Goal: Communication & Community: Participate in discussion

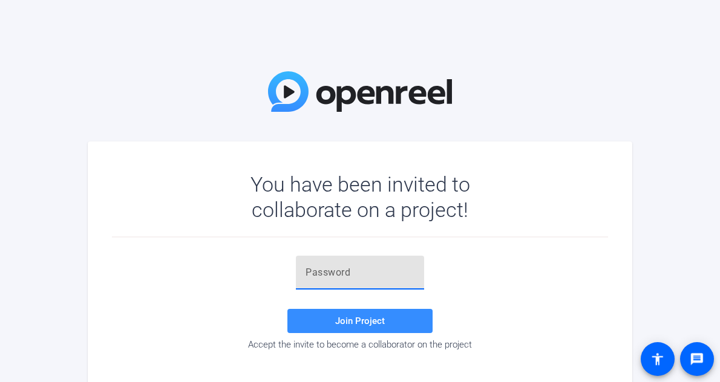
paste input "US2-4u"
type input "US2-4u"
click at [370, 319] on span "Join Project" at bounding box center [360, 321] width 50 height 11
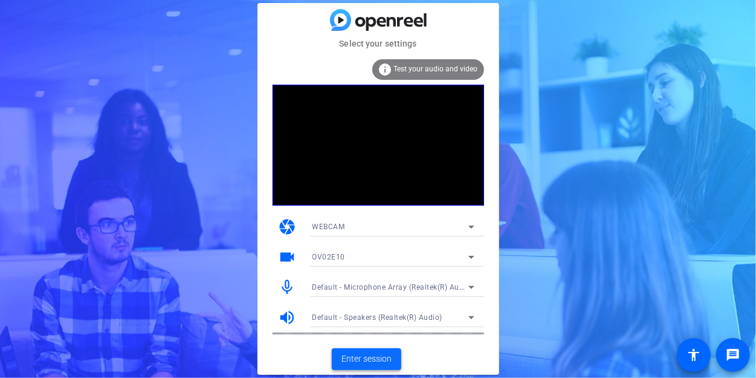
click at [370, 356] on span "Enter session" at bounding box center [367, 359] width 50 height 13
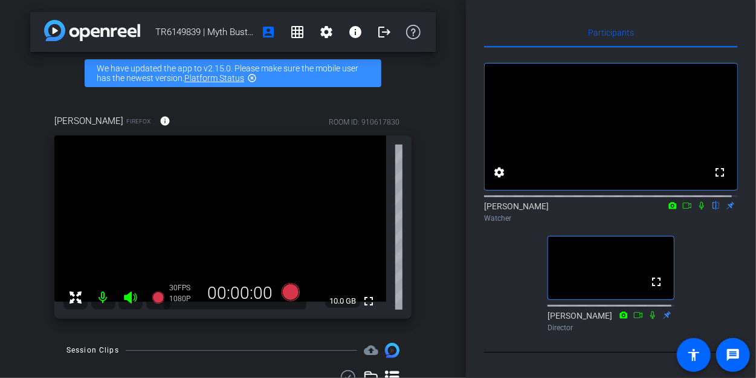
click at [697, 210] on icon at bounding box center [702, 205] width 10 height 8
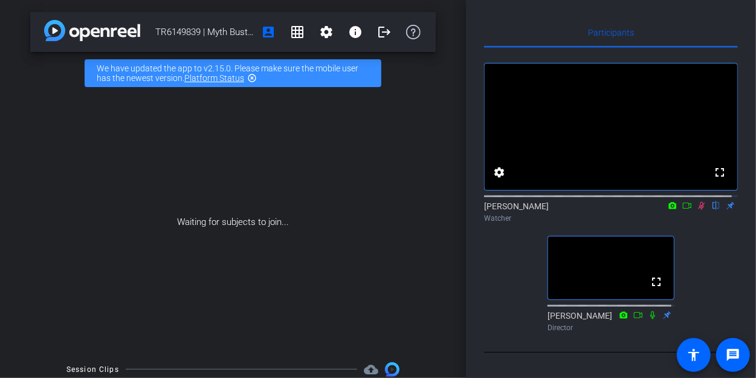
click at [698, 210] on icon at bounding box center [702, 205] width 10 height 8
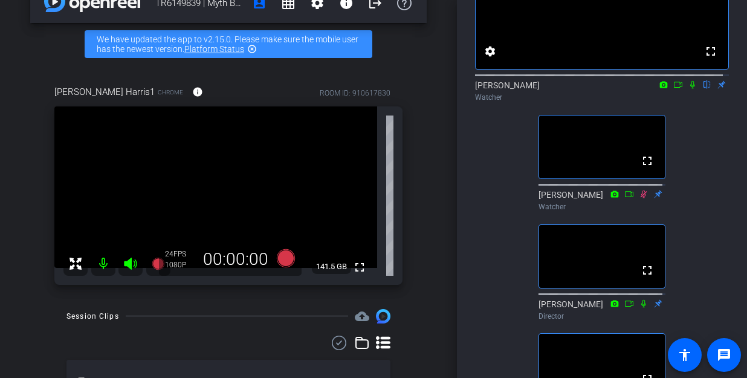
scroll to position [181, 0]
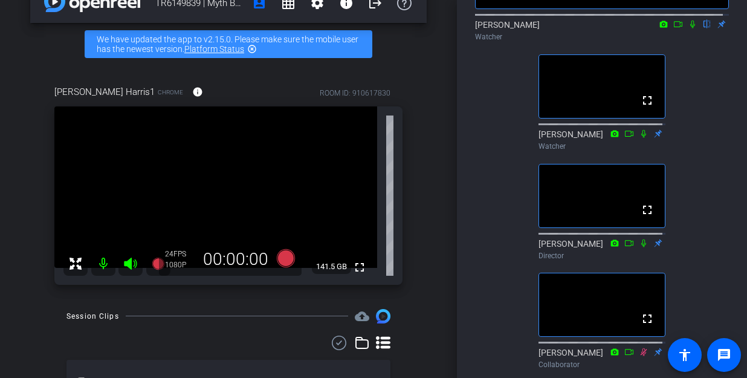
click at [689, 28] on icon at bounding box center [693, 24] width 10 height 8
click at [674, 27] on icon at bounding box center [678, 24] width 8 height 6
click at [704, 28] on icon at bounding box center [707, 25] width 7 height 8
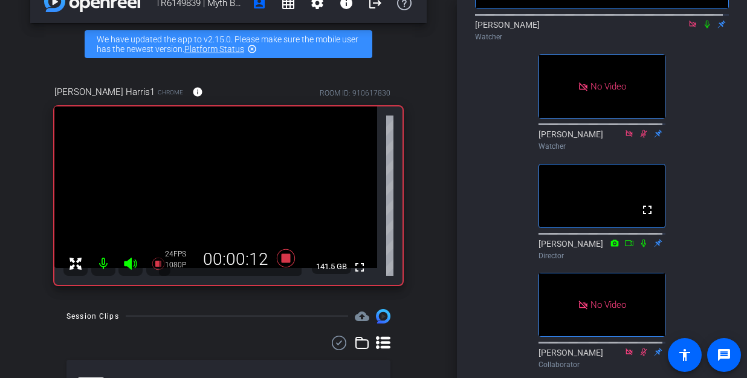
click at [703, 28] on icon at bounding box center [708, 24] width 10 height 8
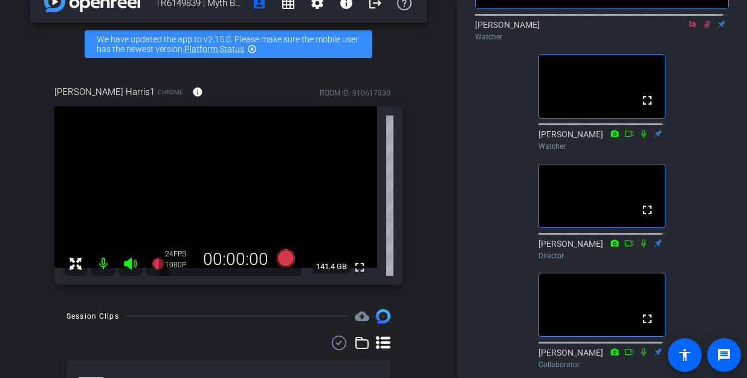
click at [689, 27] on icon at bounding box center [692, 24] width 7 height 7
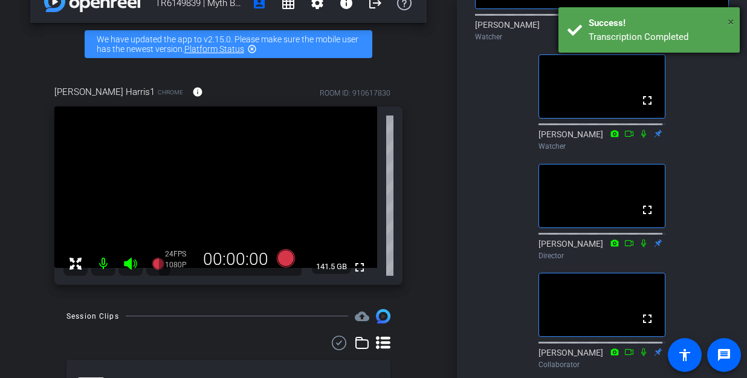
click at [719, 22] on span "×" at bounding box center [731, 22] width 7 height 15
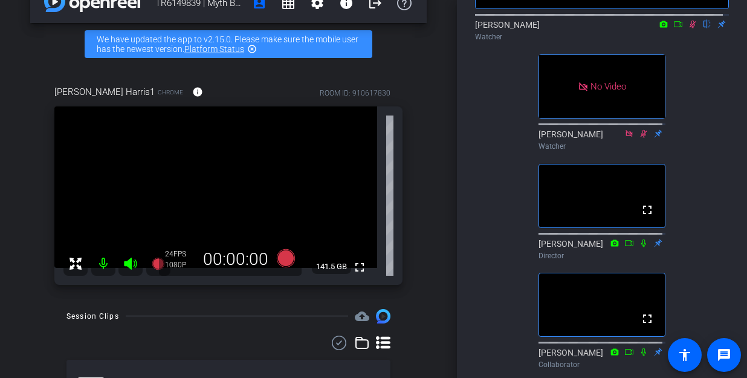
click at [674, 28] on icon at bounding box center [679, 24] width 10 height 8
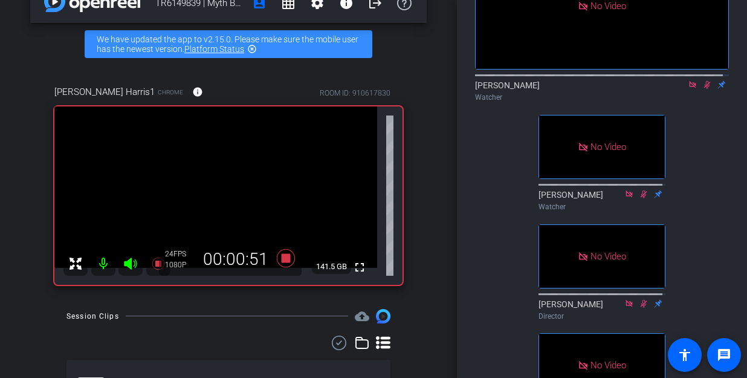
scroll to position [60, 0]
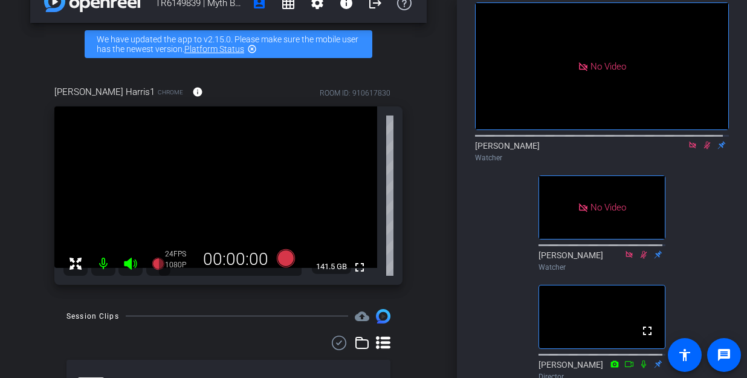
click at [688, 149] on icon at bounding box center [693, 145] width 10 height 8
click at [690, 149] on icon at bounding box center [693, 145] width 7 height 8
click at [688, 149] on icon at bounding box center [693, 145] width 10 height 8
click at [674, 149] on icon at bounding box center [679, 145] width 10 height 8
drag, startPoint x: 700, startPoint y: 155, endPoint x: 584, endPoint y: 106, distance: 126.2
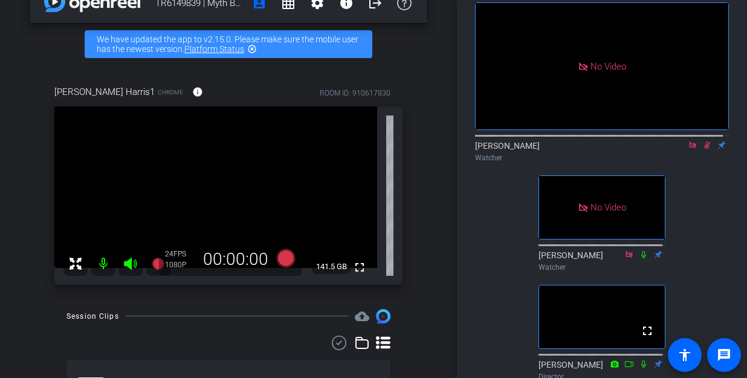
click at [703, 149] on icon at bounding box center [708, 145] width 10 height 8
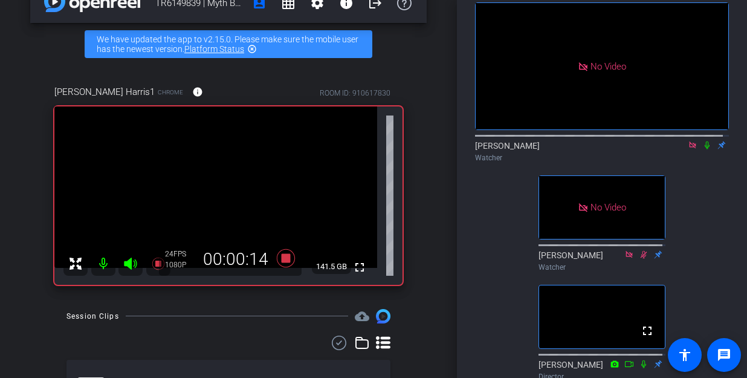
click at [705, 149] on icon at bounding box center [707, 145] width 5 height 8
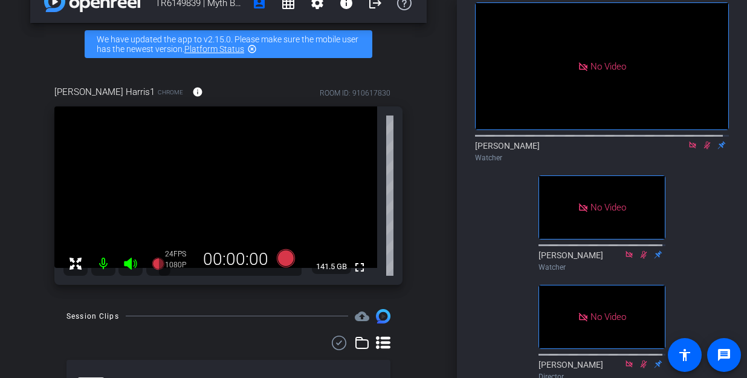
click at [703, 149] on icon at bounding box center [708, 145] width 10 height 8
click at [688, 149] on icon at bounding box center [693, 145] width 10 height 8
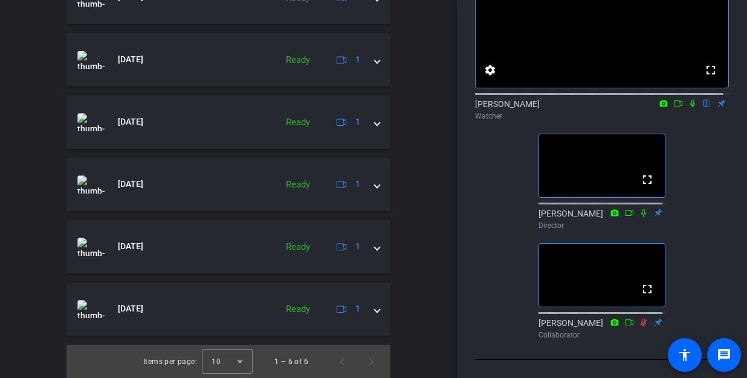
scroll to position [0, 0]
